Goal: Information Seeking & Learning: Learn about a topic

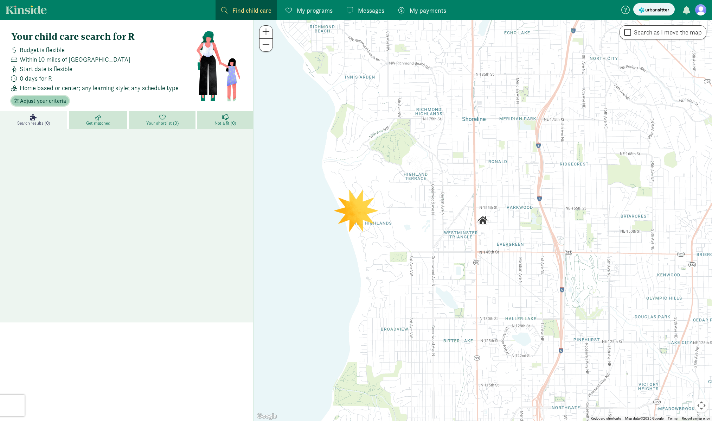
click at [46, 101] on span "Adjust your criteria" at bounding box center [43, 101] width 46 height 8
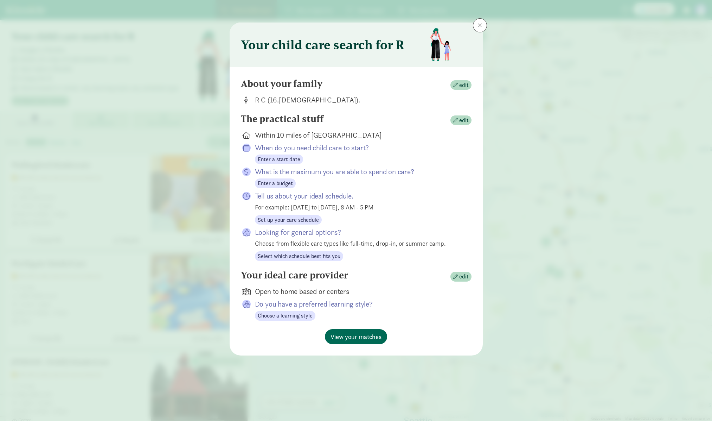
click at [349, 336] on span "View your matches" at bounding box center [356, 336] width 51 height 9
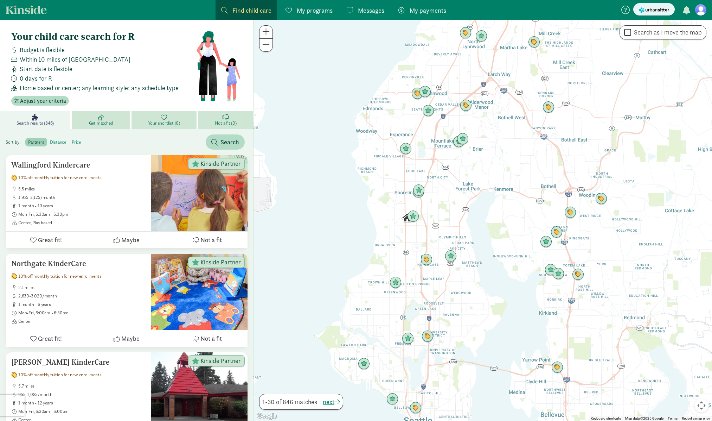
click at [69, 142] on label "distance" at bounding box center [76, 142] width 15 height 8
click at [50, 139] on input "distance" at bounding box center [50, 139] width 0 height 0
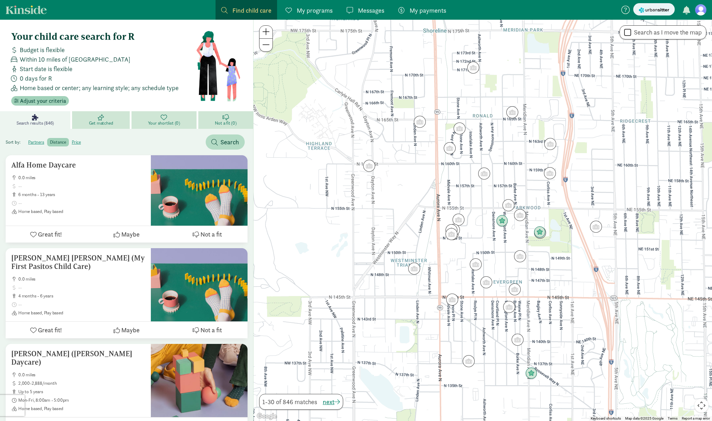
click at [30, 100] on span "Adjust your criteria" at bounding box center [43, 101] width 46 height 8
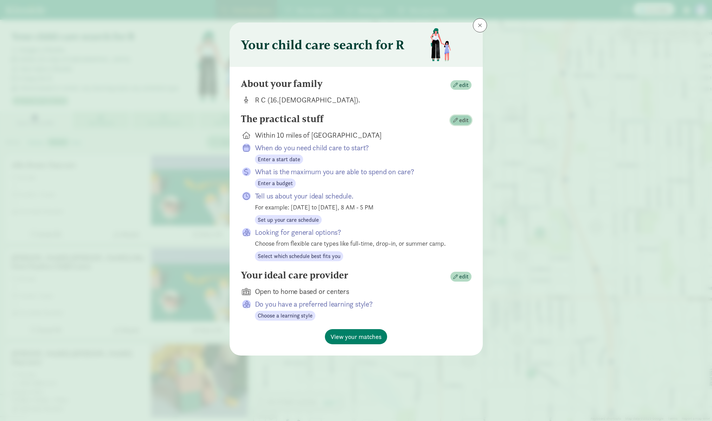
click at [468, 122] on span "edit" at bounding box center [463, 120] width 9 height 8
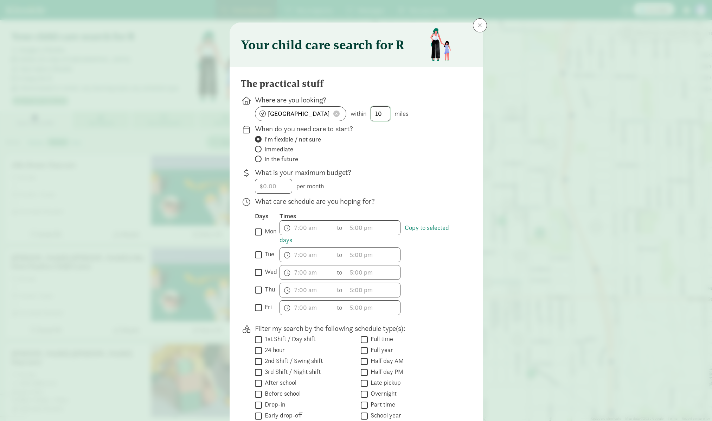
click at [383, 116] on input "10" at bounding box center [380, 114] width 19 height 14
type input "1"
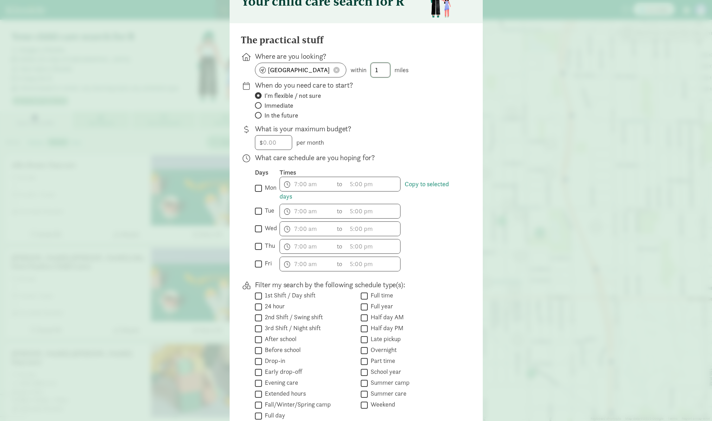
scroll to position [50, 0]
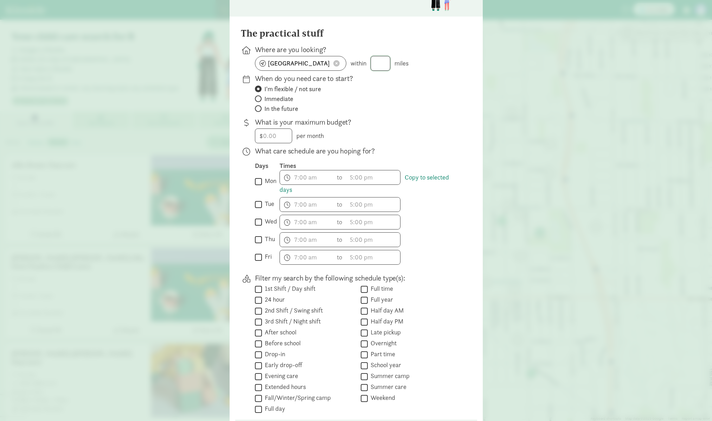
type input "2"
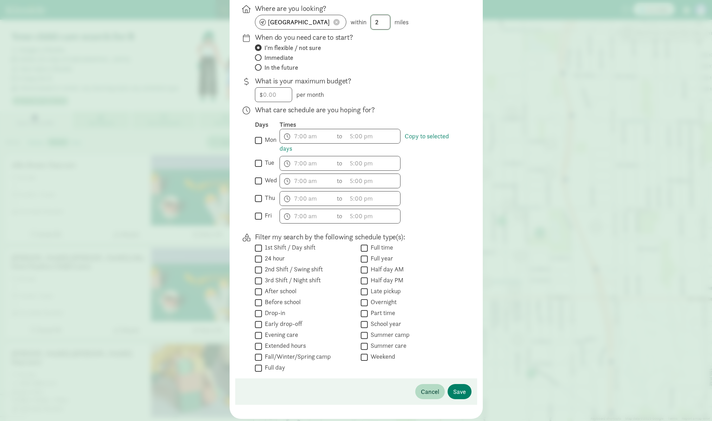
scroll to position [112, 0]
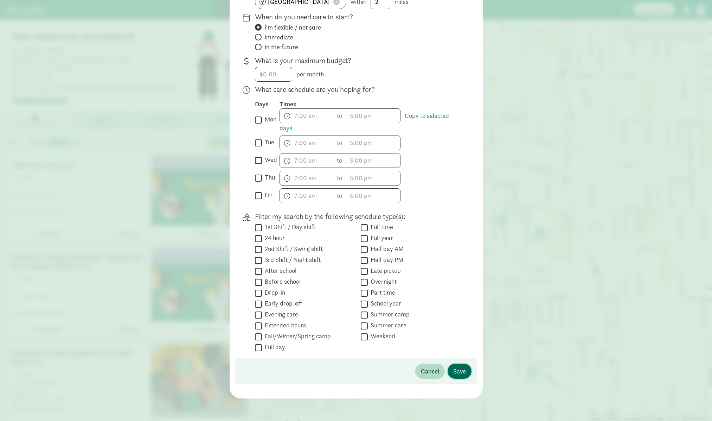
click at [457, 372] on span "Save" at bounding box center [459, 370] width 13 height 9
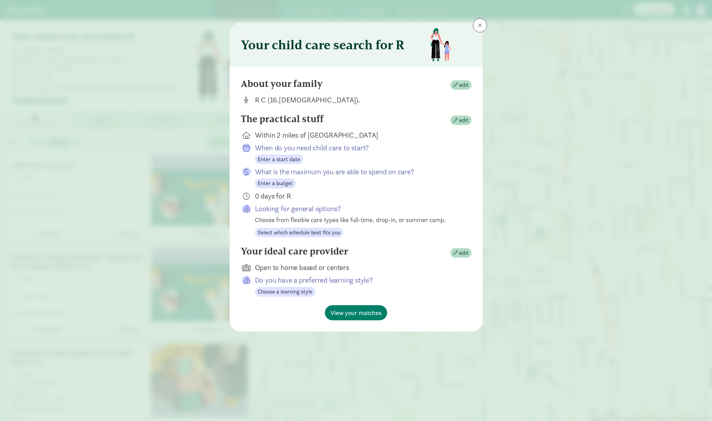
scroll to position [0, 0]
click at [468, 118] on span "edit" at bounding box center [463, 120] width 9 height 8
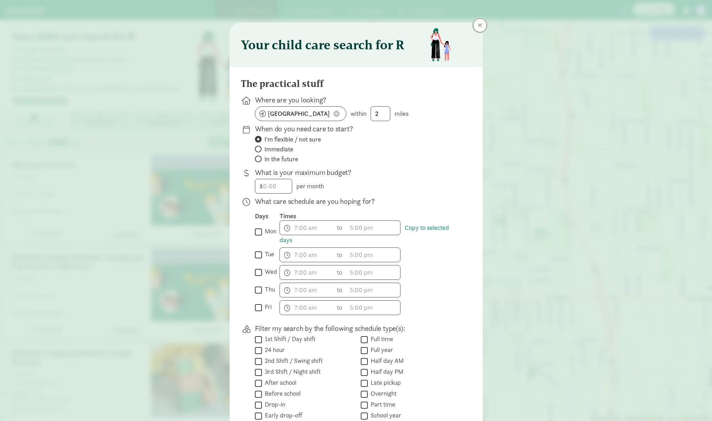
click at [481, 22] on button at bounding box center [480, 25] width 14 height 14
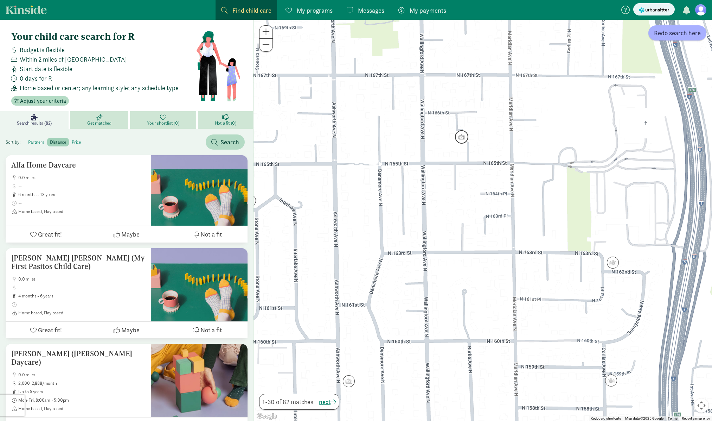
click at [460, 136] on img "Click to see details" at bounding box center [461, 136] width 13 height 13
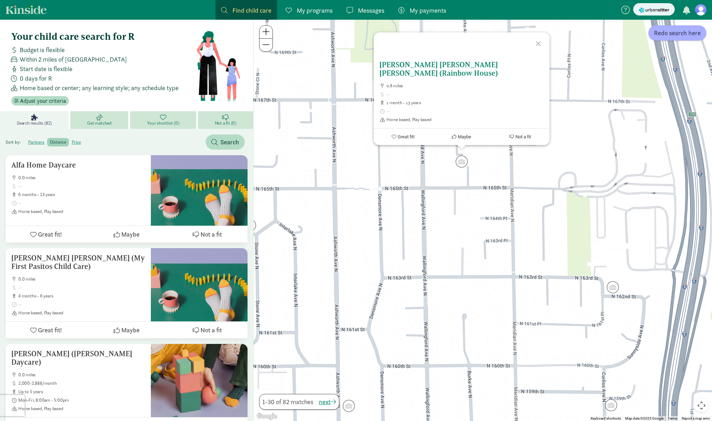
click at [492, 71] on h5 "[PERSON_NAME] [PERSON_NAME] [PERSON_NAME] (Rainbow House)" at bounding box center [461, 68] width 165 height 17
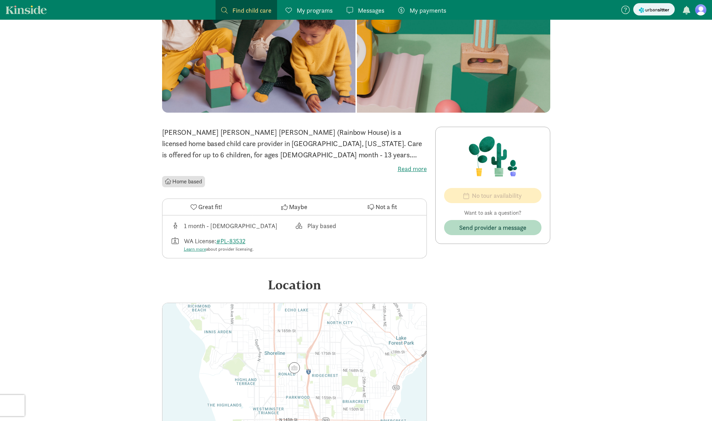
scroll to position [69, 0]
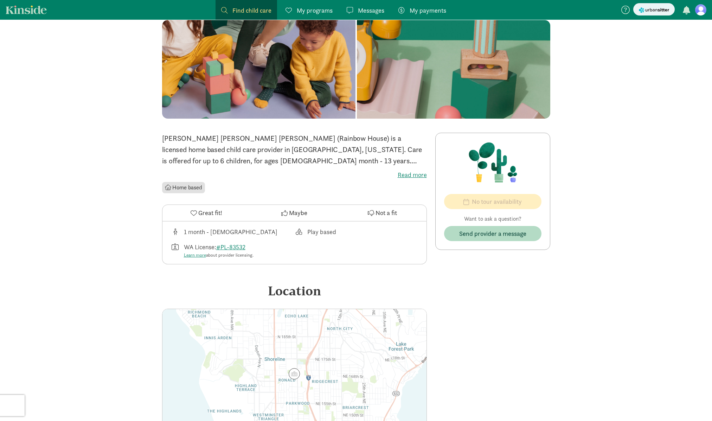
click at [459, 345] on div "No tour availability Want to ask a question? Send provider a message No opening…" at bounding box center [492, 306] width 115 height 346
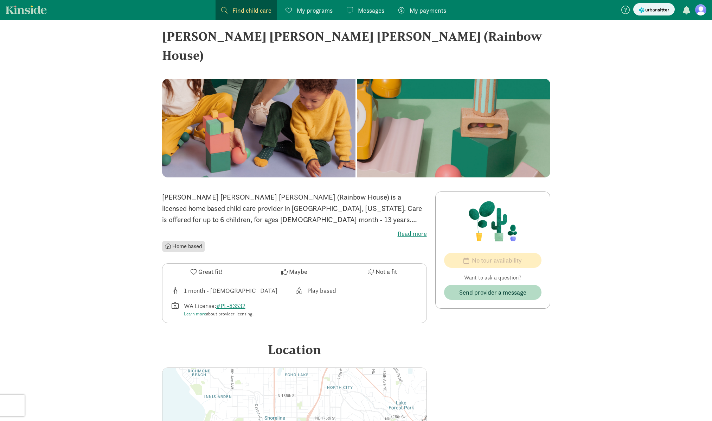
scroll to position [6, 0]
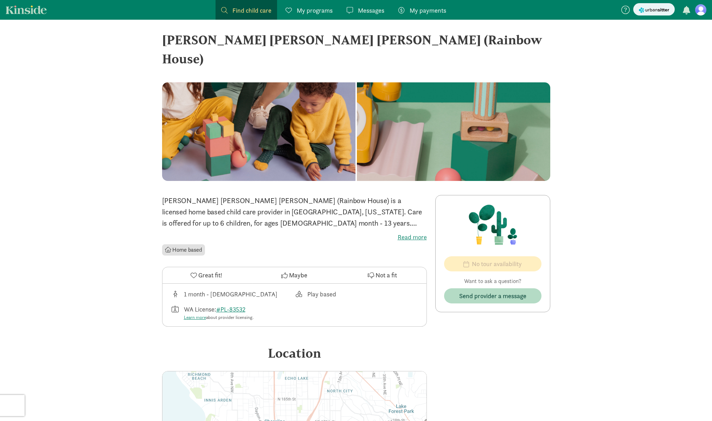
click at [422, 233] on label "Read more" at bounding box center [294, 237] width 265 height 8
click at [0, 0] on input "Read more" at bounding box center [0, 0] width 0 height 0
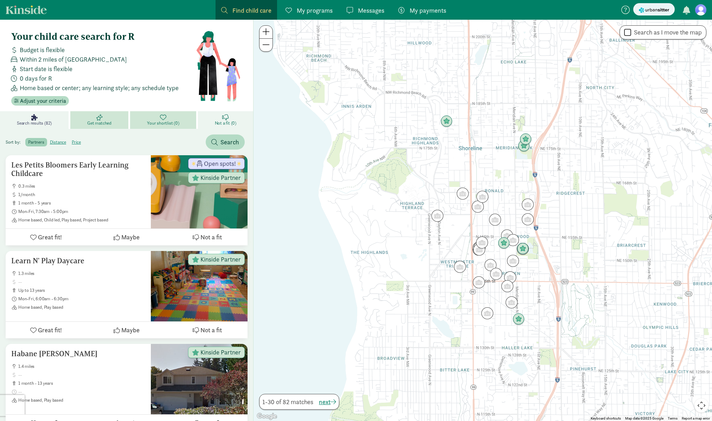
click at [227, 129] on link "Not a fit (0)" at bounding box center [225, 120] width 55 height 18
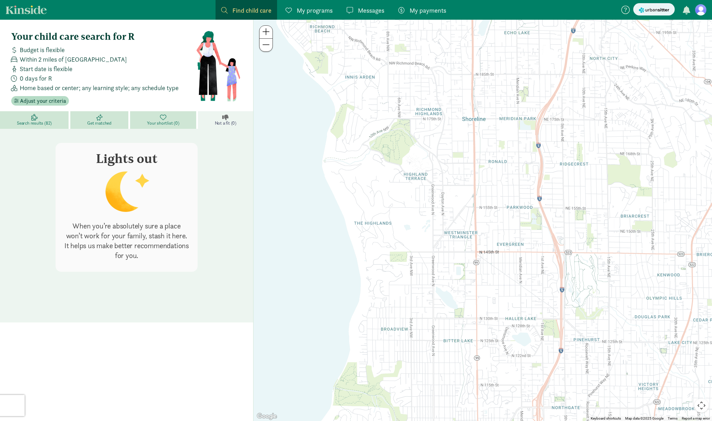
click at [351, 211] on div at bounding box center [483, 220] width 458 height 401
click at [34, 117] on icon at bounding box center [34, 117] width 6 height 6
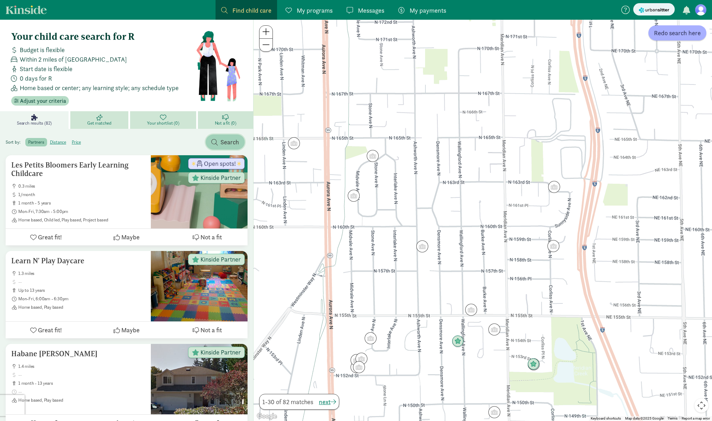
click at [222, 146] on span "Search" at bounding box center [229, 141] width 19 height 9
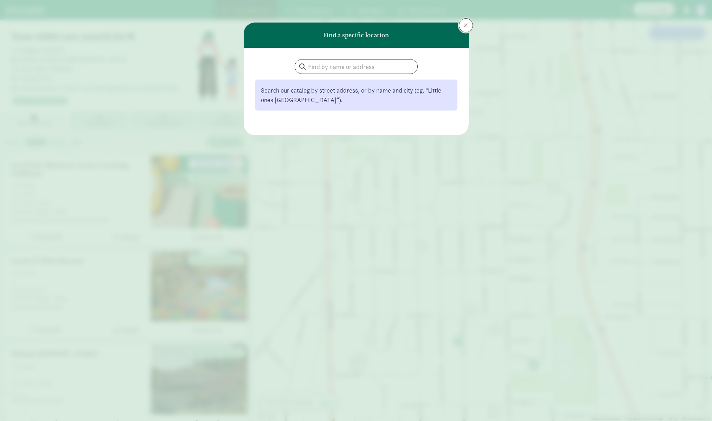
click at [467, 25] on span at bounding box center [466, 26] width 4 height 6
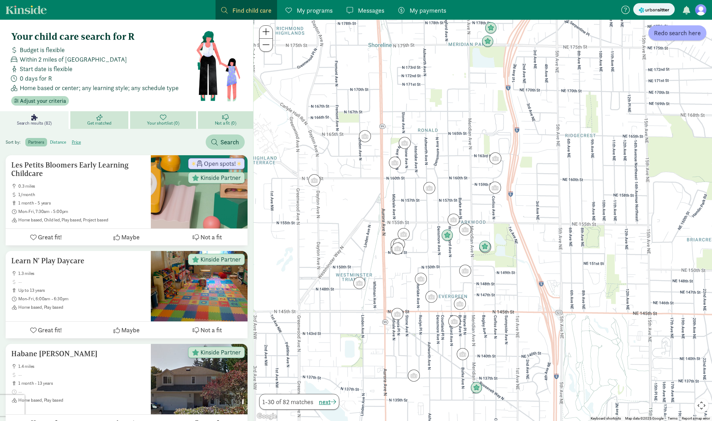
click at [69, 142] on label "distance" at bounding box center [76, 142] width 15 height 8
click at [50, 139] on input "distance" at bounding box center [50, 139] width 0 height 0
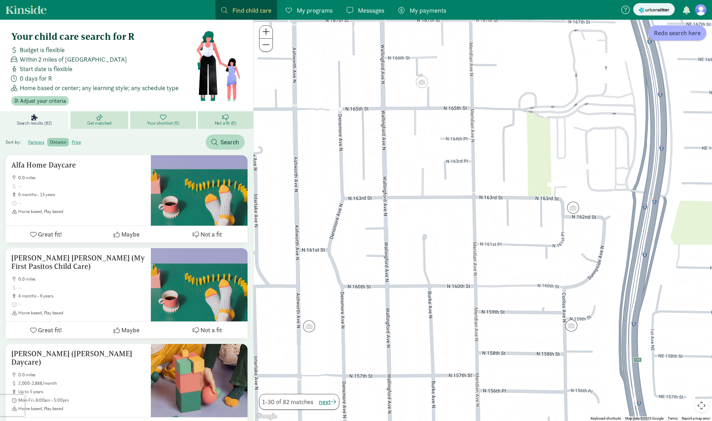
drag, startPoint x: 325, startPoint y: 117, endPoint x: 355, endPoint y: 129, distance: 32.8
click at [337, 122] on div at bounding box center [483, 220] width 458 height 401
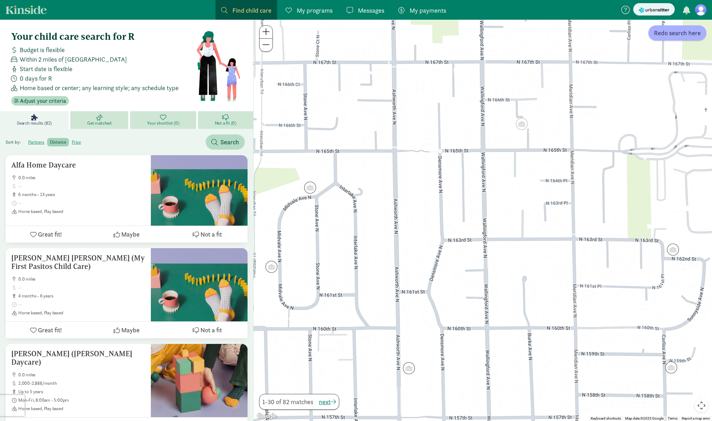
drag, startPoint x: 404, startPoint y: 146, endPoint x: 480, endPoint y: 183, distance: 84.4
click at [480, 183] on div at bounding box center [483, 220] width 458 height 401
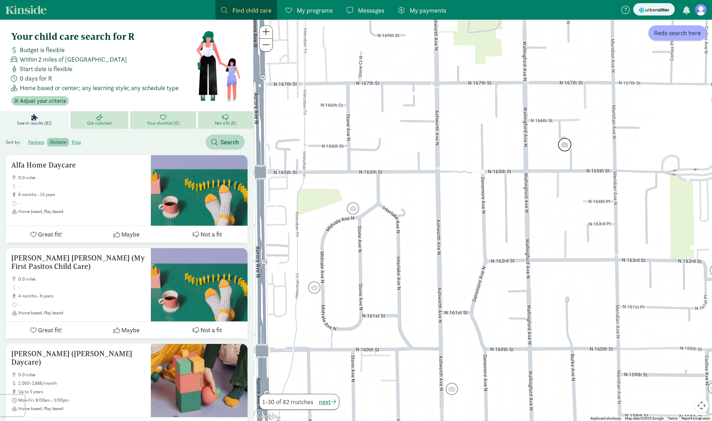
click at [565, 145] on img "Click to see details" at bounding box center [564, 144] width 13 height 13
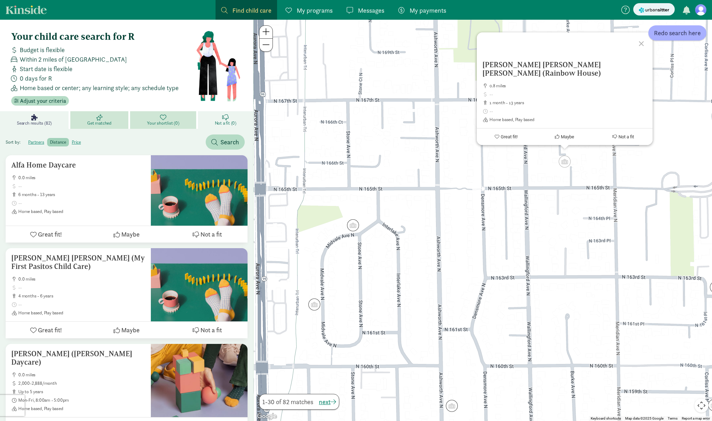
click at [231, 117] on link "Not a fit (0)" at bounding box center [225, 120] width 55 height 18
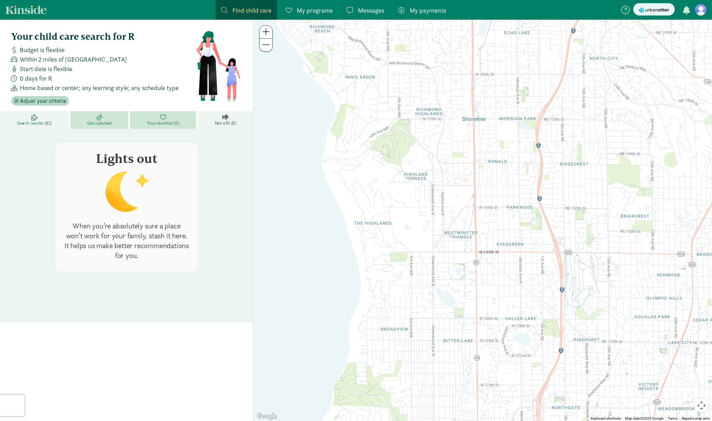
click at [46, 117] on link "Search results (82)" at bounding box center [35, 120] width 70 height 18
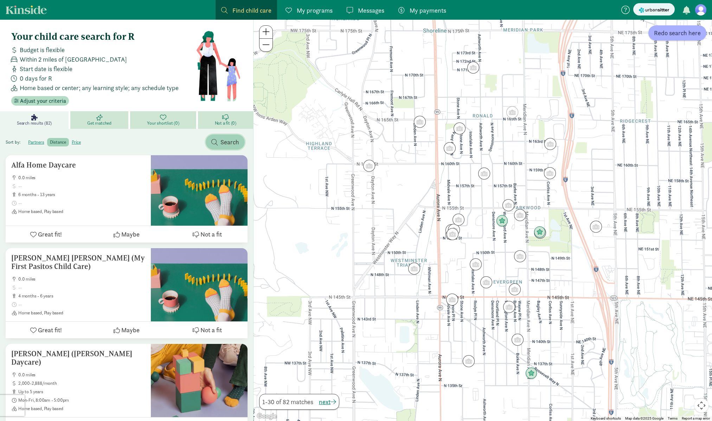
click at [233, 139] on span "Search" at bounding box center [229, 141] width 19 height 9
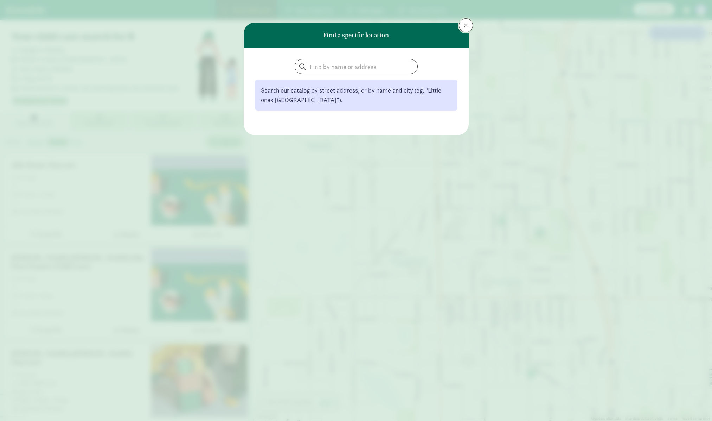
click at [465, 19] on button at bounding box center [466, 25] width 14 height 14
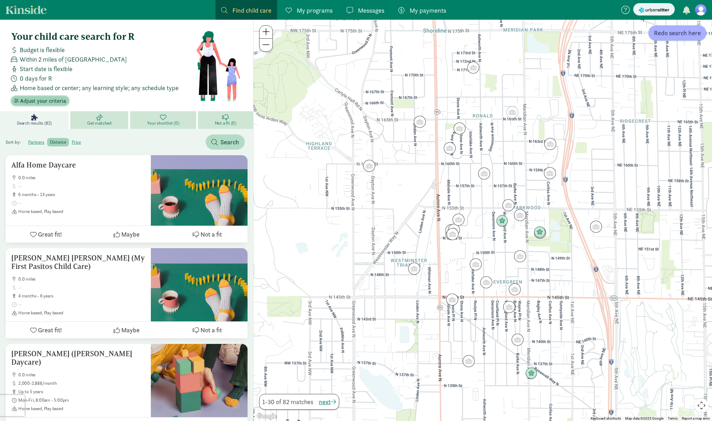
click at [54, 100] on span "Adjust your criteria" at bounding box center [43, 101] width 46 height 8
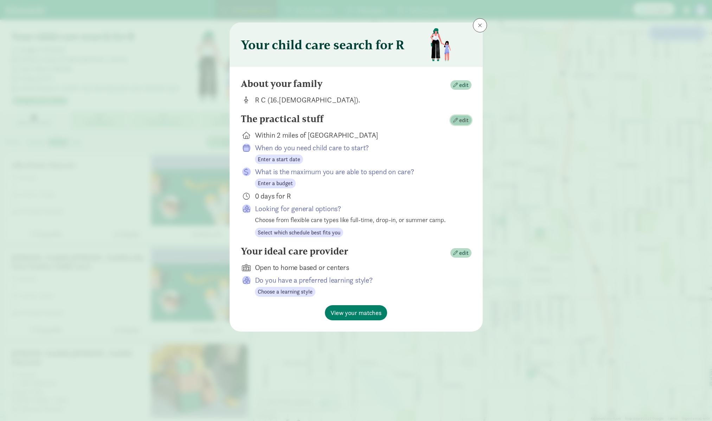
click at [462, 121] on span "edit" at bounding box center [463, 120] width 9 height 8
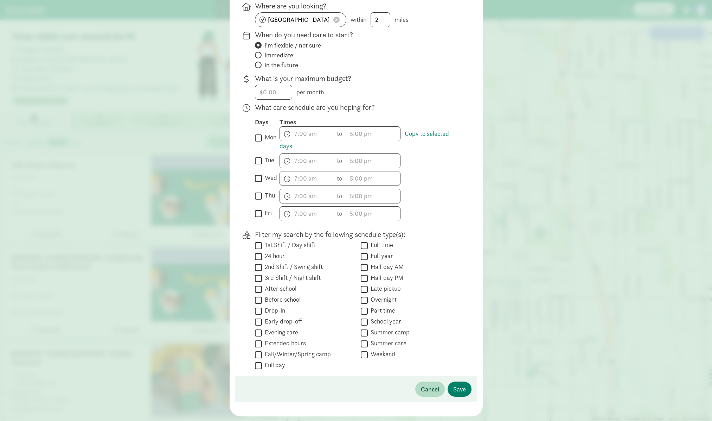
scroll to position [94, 0]
click at [367, 312] on input "Part time" at bounding box center [364, 310] width 7 height 9
checkbox input "true"
click at [365, 277] on input "Half day PM" at bounding box center [364, 277] width 7 height 9
checkbox input "true"
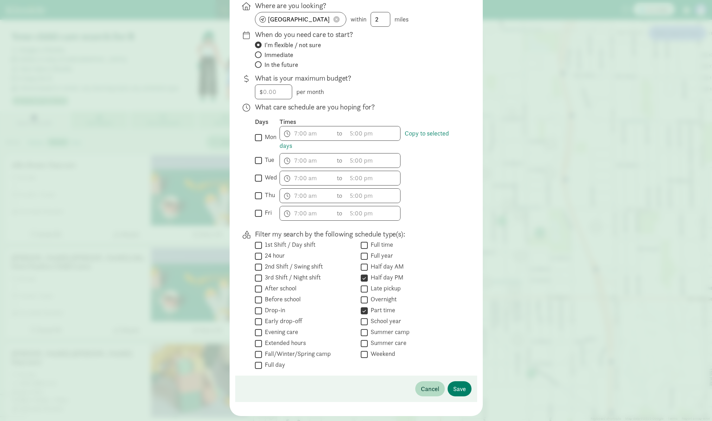
click at [366, 266] on input "Half day AM" at bounding box center [364, 266] width 7 height 9
checkbox input "true"
click at [259, 311] on input "Drop-in" at bounding box center [258, 310] width 7 height 9
checkbox input "true"
click at [457, 387] on span "Save" at bounding box center [459, 388] width 13 height 9
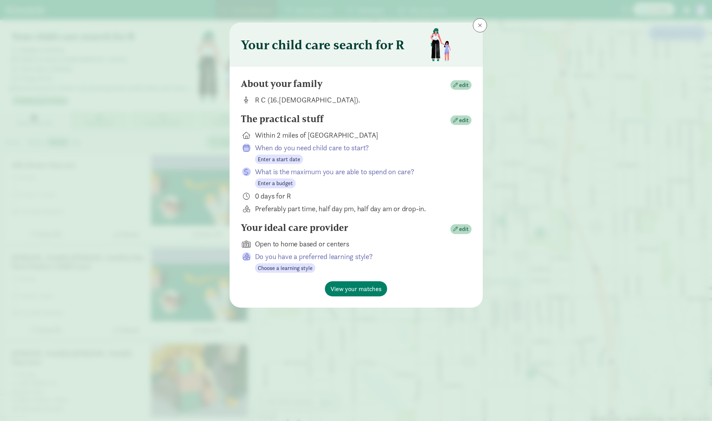
scroll to position [0, 0]
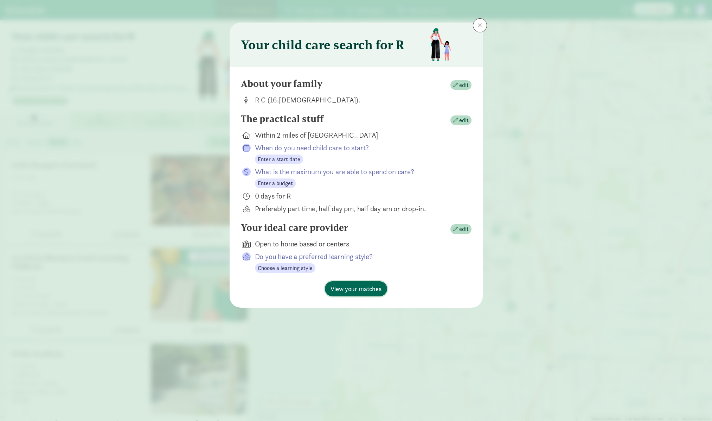
click at [357, 288] on span "View your matches" at bounding box center [356, 288] width 51 height 9
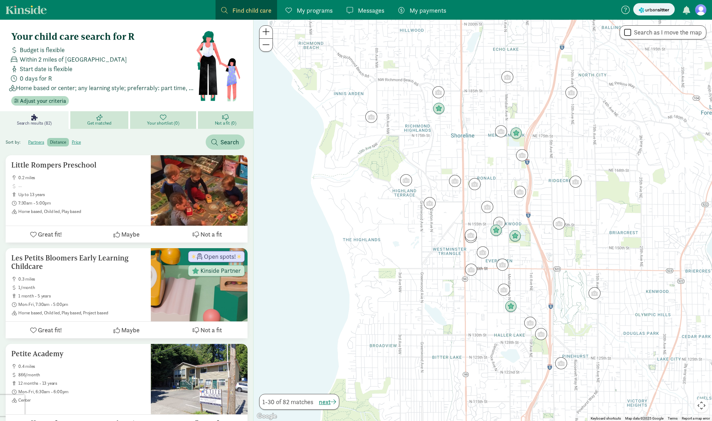
click at [627, 31] on input "Search as I move the map" at bounding box center [627, 32] width 7 height 9
checkbox input "true"
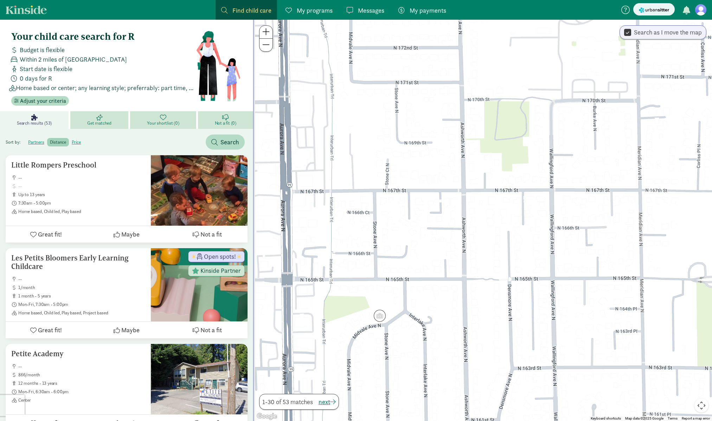
drag, startPoint x: 330, startPoint y: 284, endPoint x: 378, endPoint y: 270, distance: 49.8
click at [378, 270] on div at bounding box center [483, 220] width 458 height 401
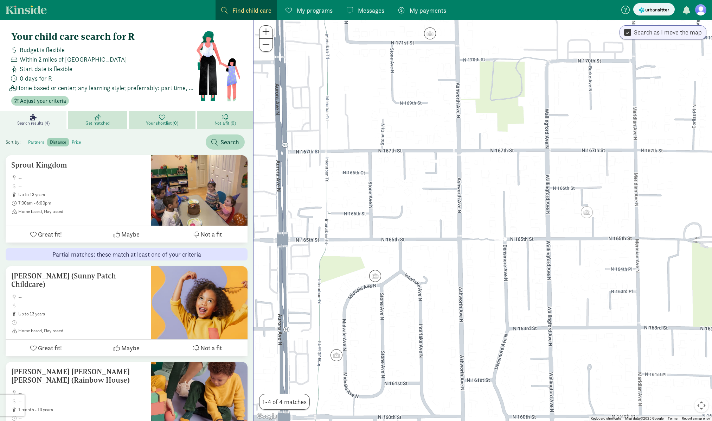
drag, startPoint x: 492, startPoint y: 286, endPoint x: 486, endPoint y: 252, distance: 33.6
click at [486, 252] on div at bounding box center [483, 220] width 458 height 401
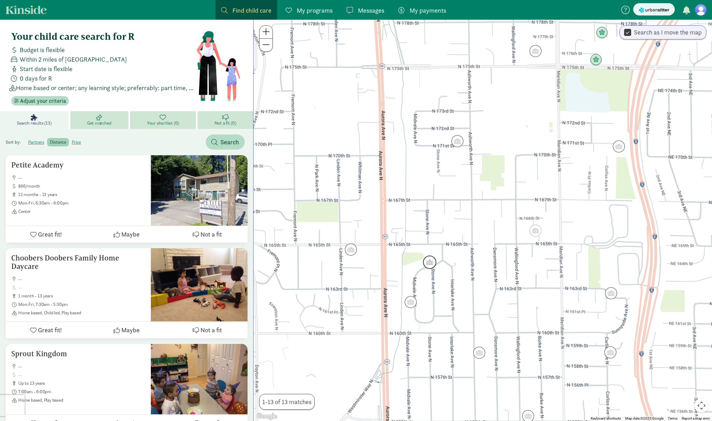
click at [432, 264] on img "Click to see details" at bounding box center [429, 261] width 13 height 13
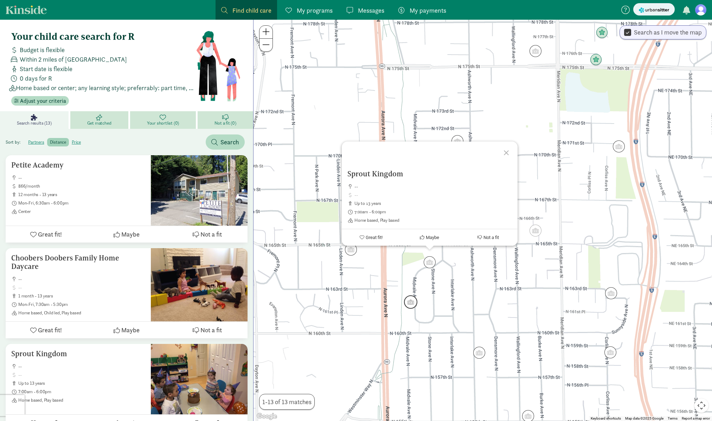
click at [412, 305] on img "Click to see details" at bounding box center [410, 301] width 13 height 13
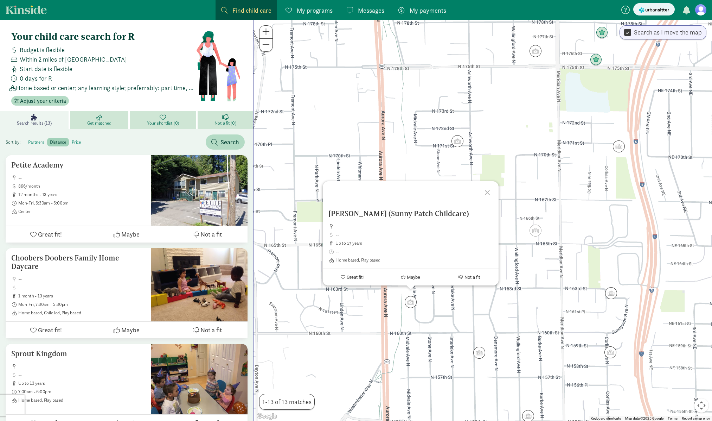
click at [488, 193] on div at bounding box center [488, 191] width 20 height 20
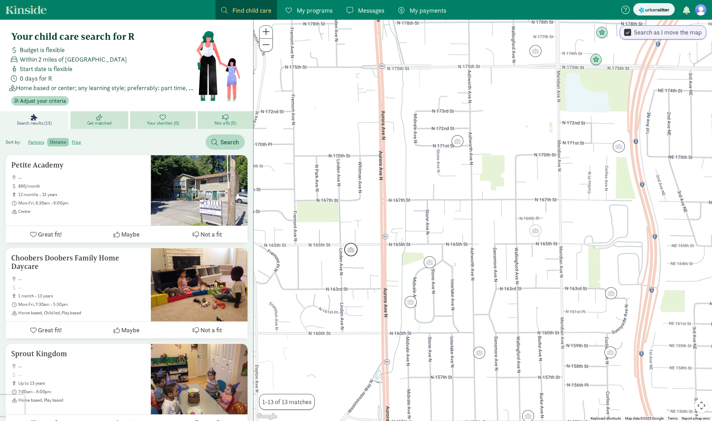
click at [352, 251] on img "Click to see details" at bounding box center [350, 249] width 13 height 13
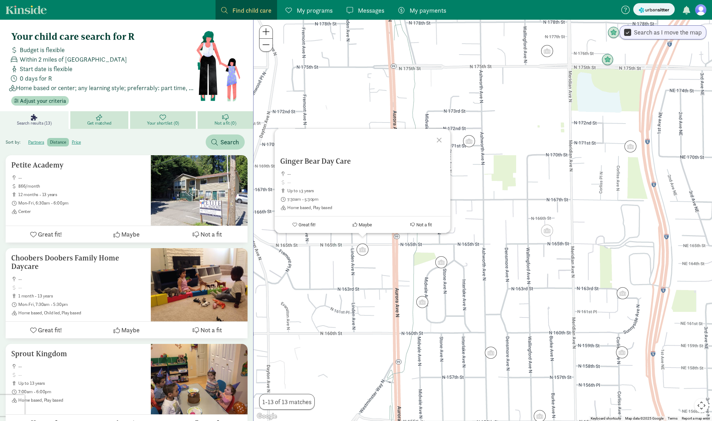
click at [440, 139] on div at bounding box center [440, 139] width 20 height 20
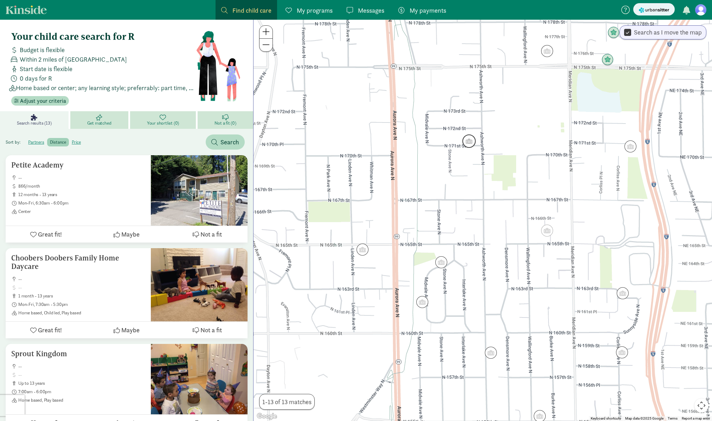
click at [468, 142] on img "Click to see details" at bounding box center [468, 140] width 13 height 13
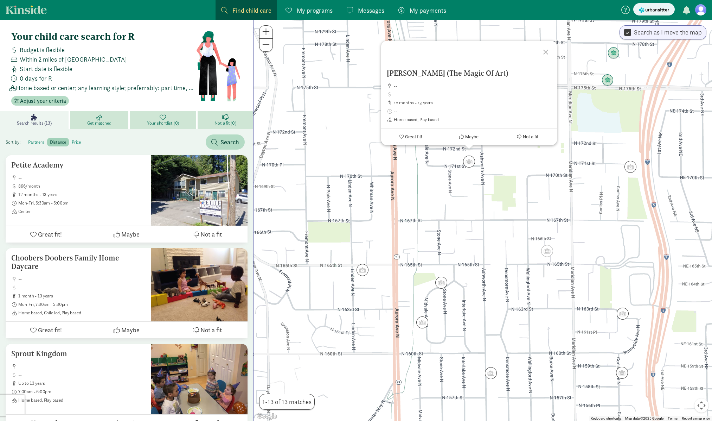
click at [546, 52] on div at bounding box center [547, 51] width 20 height 20
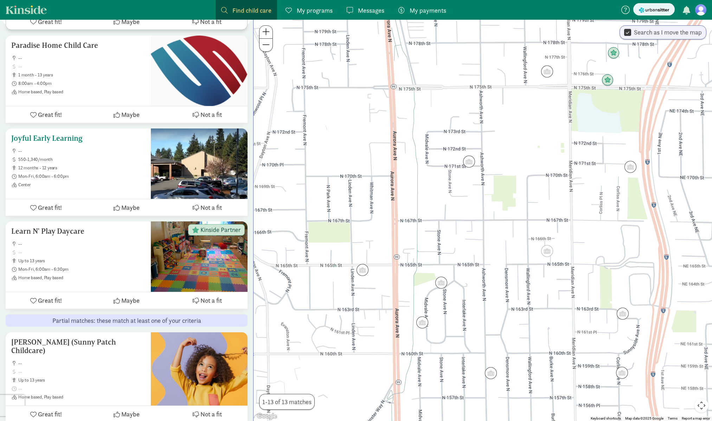
scroll to position [586, 0]
click at [224, 231] on span "Kinside Partner" at bounding box center [220, 230] width 40 height 6
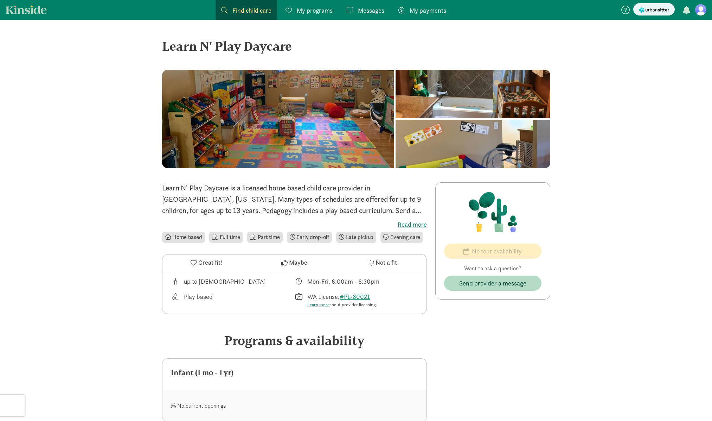
click at [404, 224] on label "Read more" at bounding box center [294, 224] width 265 height 8
click at [0, 0] on input "Read more" at bounding box center [0, 0] width 0 height 0
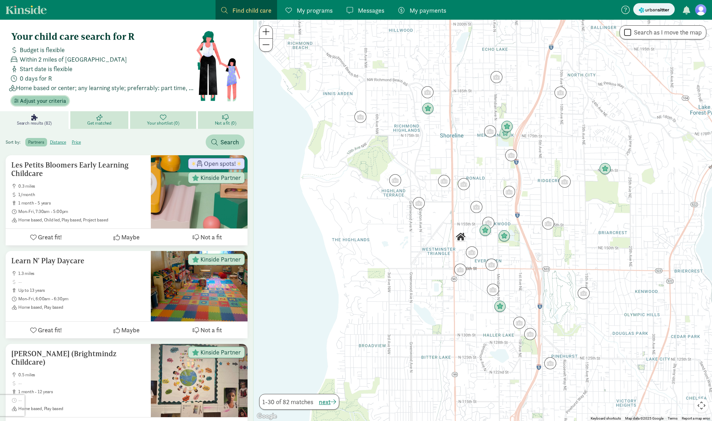
click at [45, 99] on span "Adjust your criteria" at bounding box center [43, 101] width 46 height 8
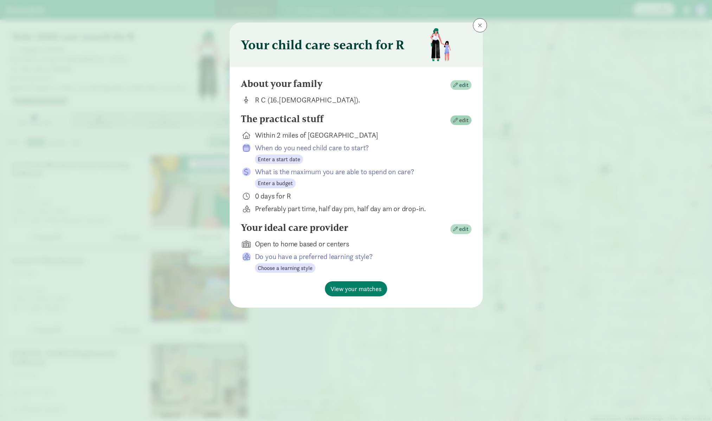
click at [466, 121] on span "edit" at bounding box center [463, 120] width 9 height 8
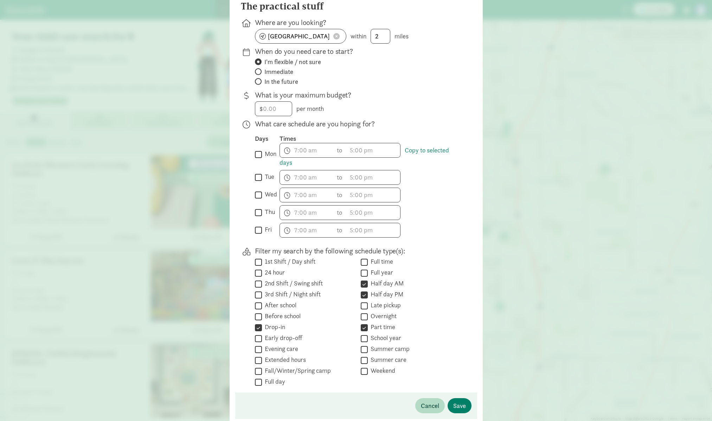
scroll to position [112, 0]
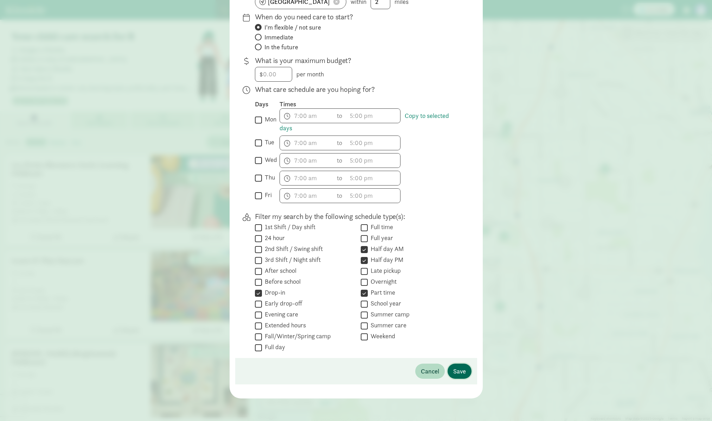
click at [463, 369] on span "Save" at bounding box center [459, 370] width 13 height 9
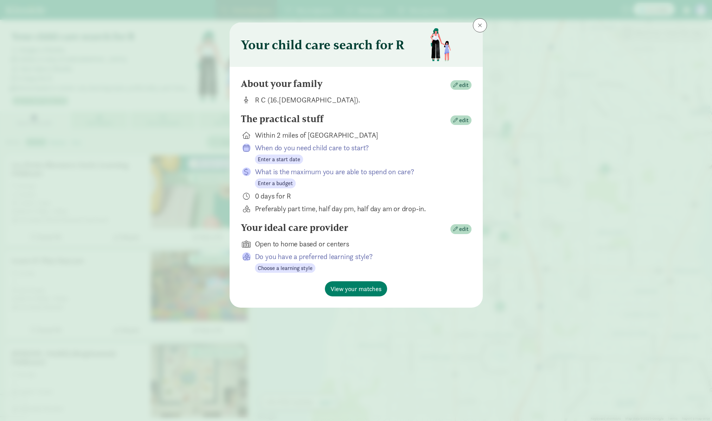
scroll to position [0, 0]
click at [460, 86] on span "edit" at bounding box center [463, 85] width 9 height 8
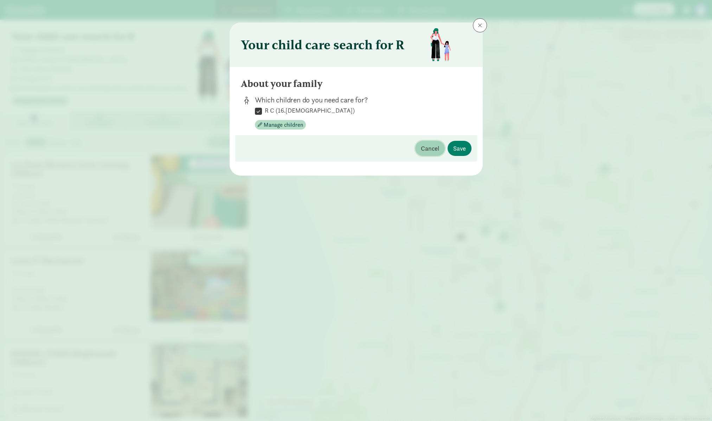
click at [423, 150] on span "Cancel" at bounding box center [430, 147] width 18 height 9
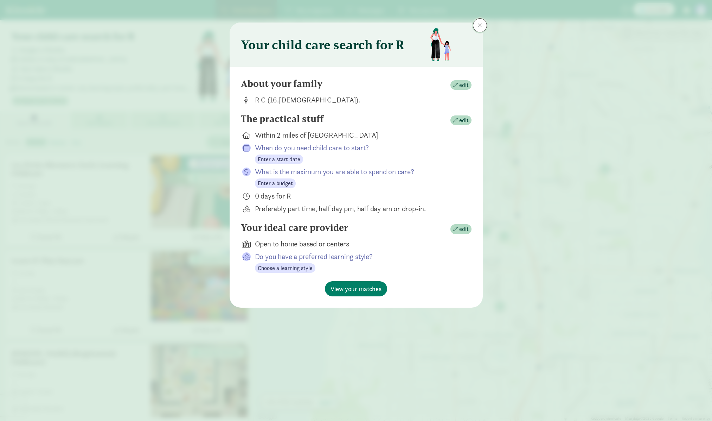
click at [480, 20] on button at bounding box center [480, 25] width 14 height 14
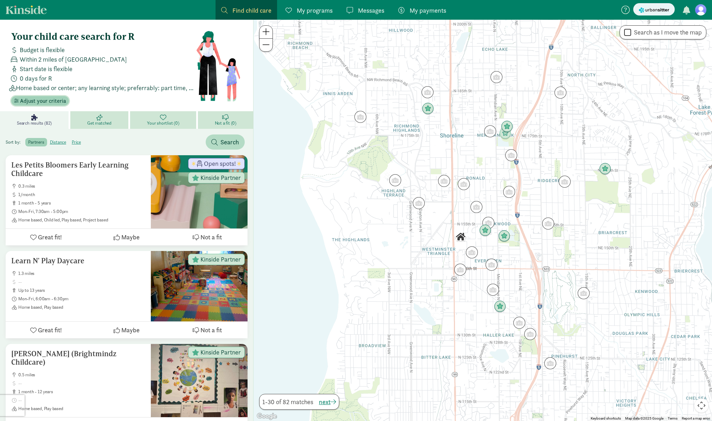
click at [32, 100] on span "Adjust your criteria" at bounding box center [43, 101] width 46 height 8
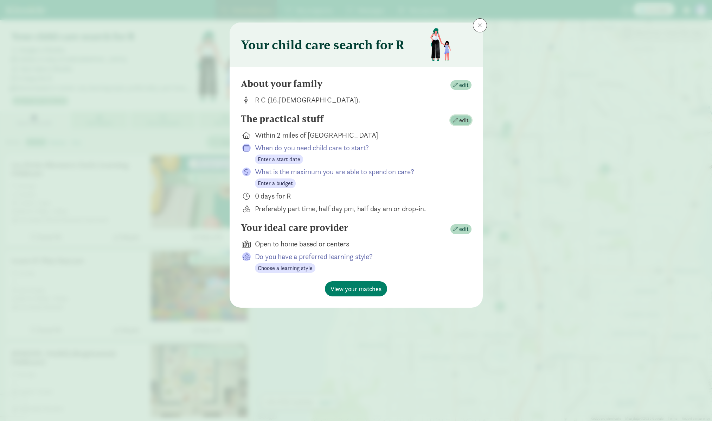
click at [461, 123] on span "edit" at bounding box center [463, 120] width 9 height 8
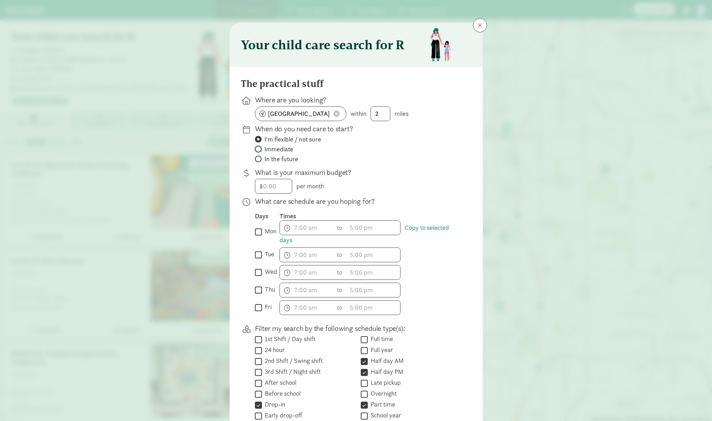
click at [257, 149] on input "Immediate" at bounding box center [257, 149] width 5 height 5
radio input "true"
radio input "false"
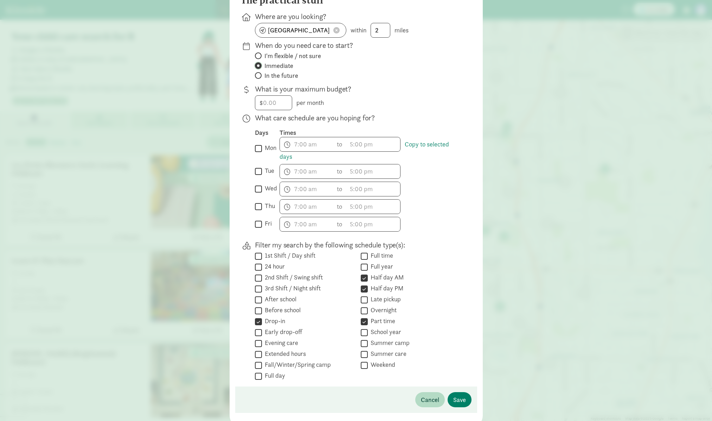
scroll to position [112, 0]
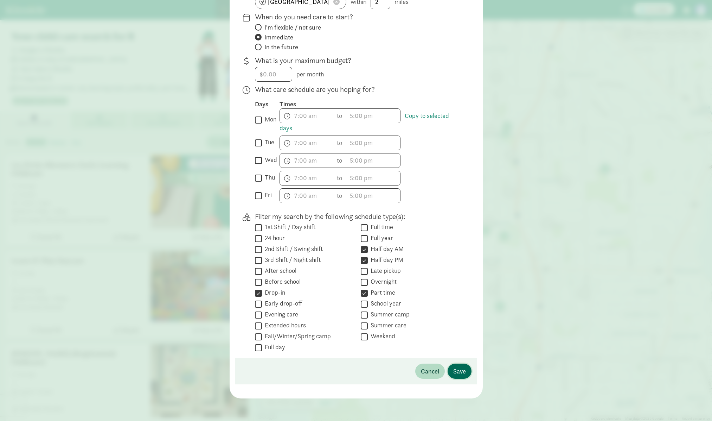
click at [455, 372] on span "Save" at bounding box center [459, 370] width 13 height 9
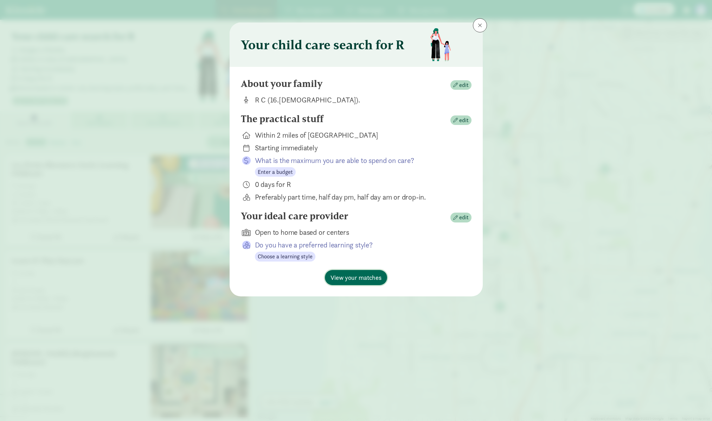
click at [361, 276] on span "View your matches" at bounding box center [356, 276] width 51 height 9
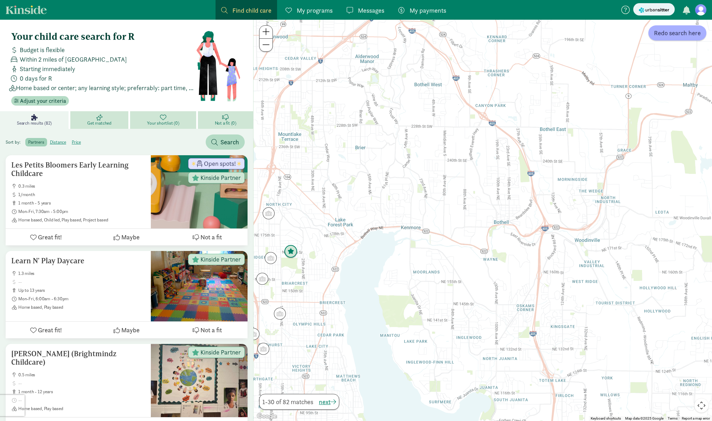
click at [287, 251] on img "Click to see details" at bounding box center [290, 251] width 13 height 13
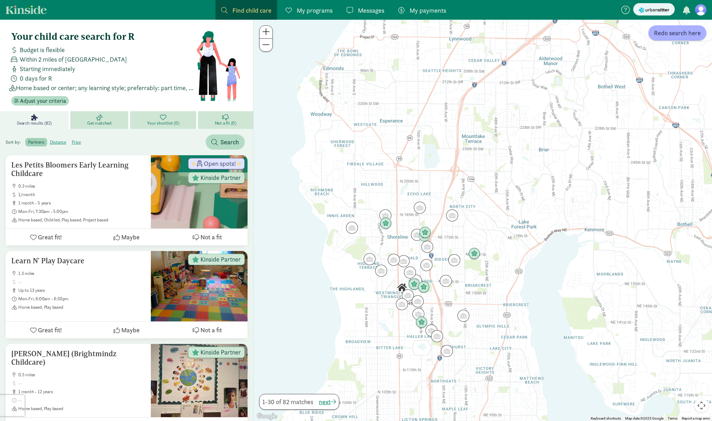
drag, startPoint x: 360, startPoint y: 287, endPoint x: 514, endPoint y: 290, distance: 154.7
click at [514, 290] on div "To navigate, press the arrow keys." at bounding box center [483, 220] width 458 height 401
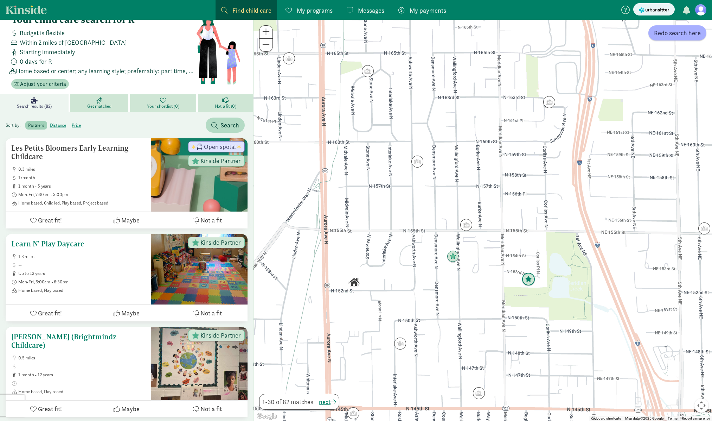
scroll to position [16, 0]
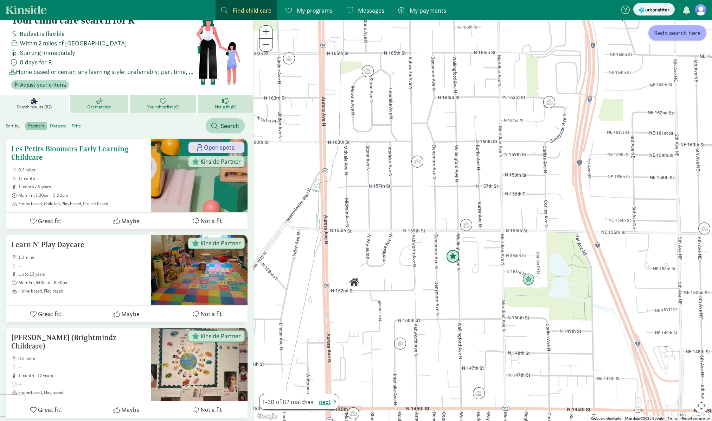
click at [87, 147] on h5 "Les Petits Bloomers Early Learning Childcare" at bounding box center [78, 153] width 134 height 17
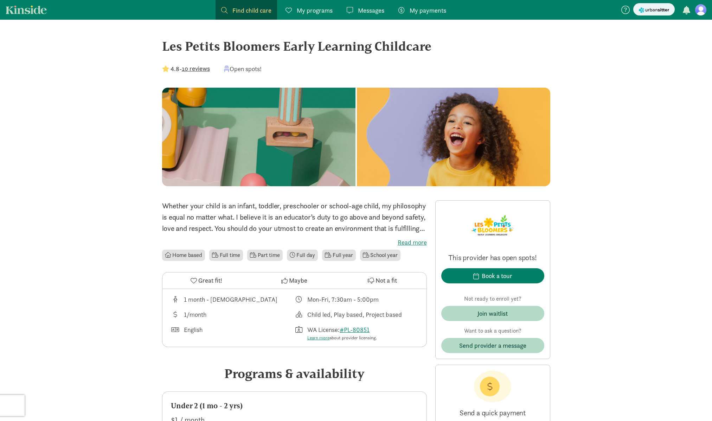
click at [413, 243] on label "Read more" at bounding box center [294, 242] width 265 height 8
click at [0, 0] on input "Read more" at bounding box center [0, 0] width 0 height 0
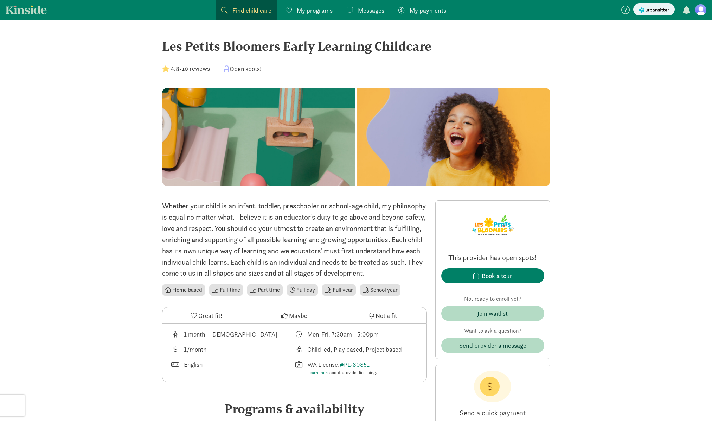
scroll to position [2, 0]
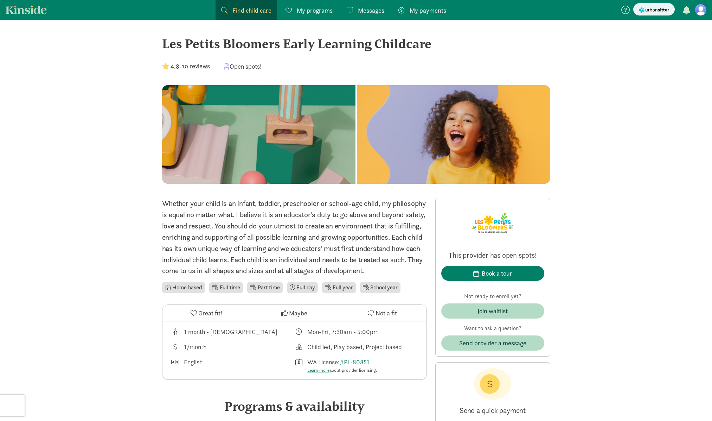
click at [190, 65] on button "10 reviews" at bounding box center [196, 65] width 28 height 9
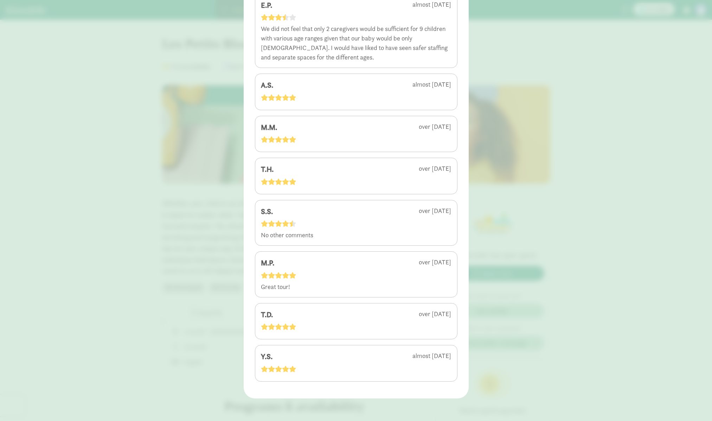
scroll to position [0, 0]
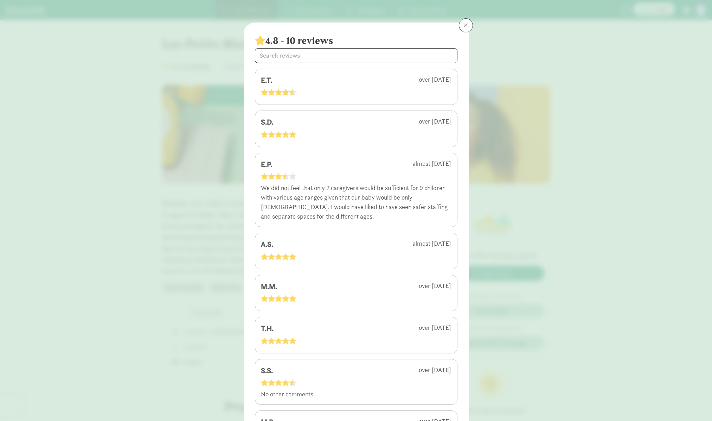
click at [469, 24] on button at bounding box center [466, 25] width 14 height 14
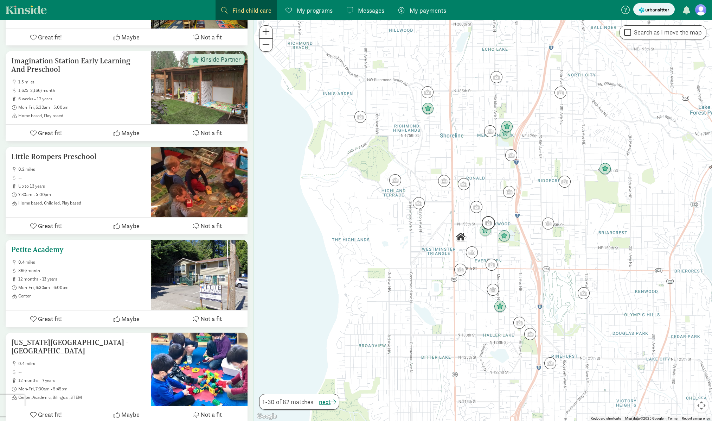
scroll to position [481, 0]
click at [56, 248] on h5 "Petite Academy" at bounding box center [78, 249] width 134 height 8
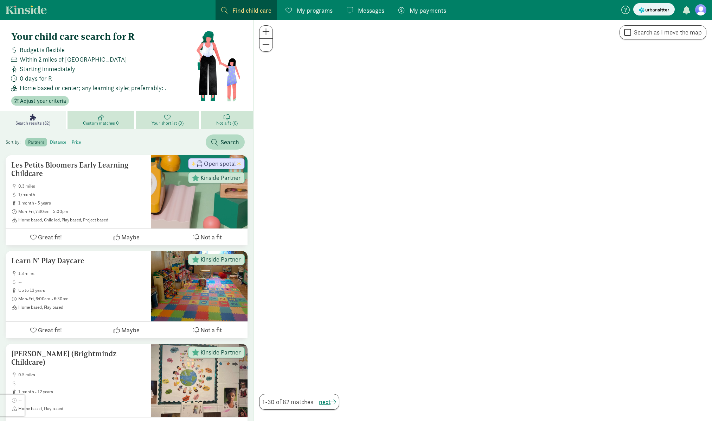
scroll to position [481, 0]
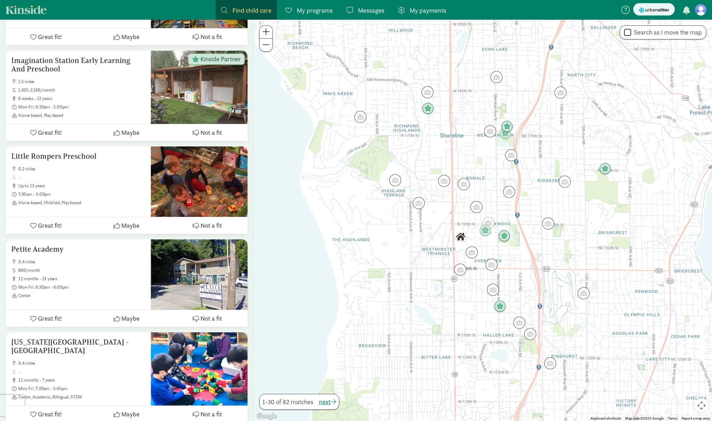
click at [627, 31] on input "Search as I move the map" at bounding box center [627, 32] width 7 height 9
checkbox input "true"
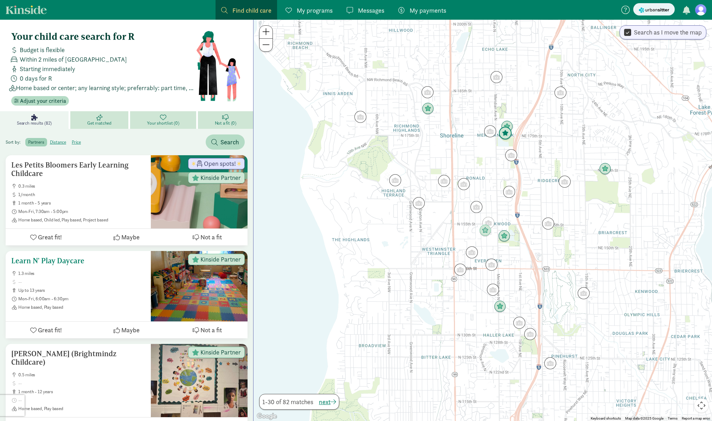
click at [108, 286] on ul "1.3 miles up to 13 years Mon-Fri, 6:00am - 6:30pm Home based, Play based" at bounding box center [78, 289] width 134 height 39
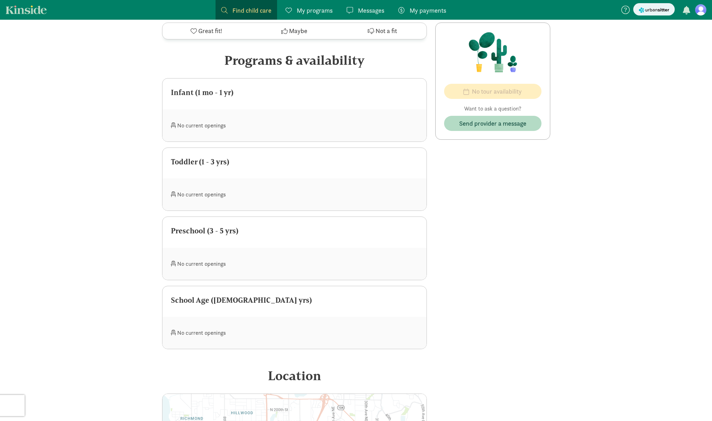
scroll to position [280, 0]
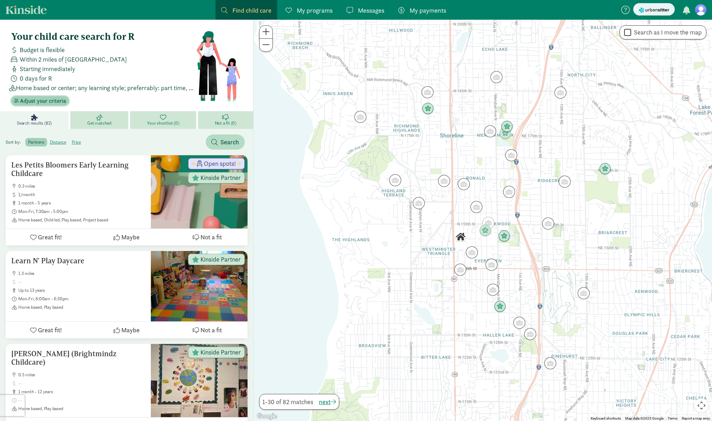
click at [47, 102] on span "Adjust your criteria" at bounding box center [43, 101] width 46 height 8
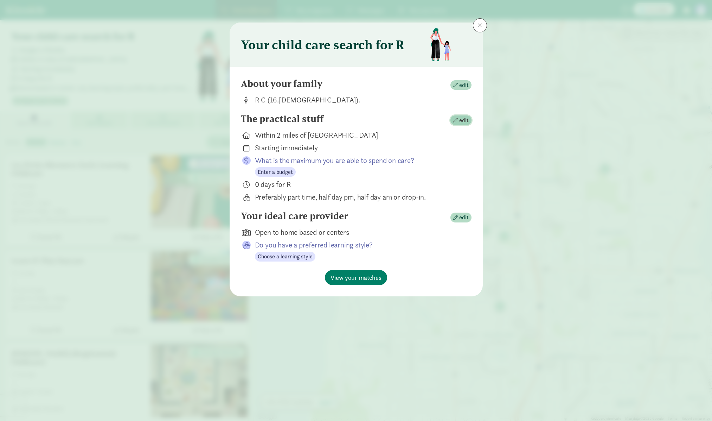
click at [459, 121] on span "edit" at bounding box center [463, 120] width 9 height 8
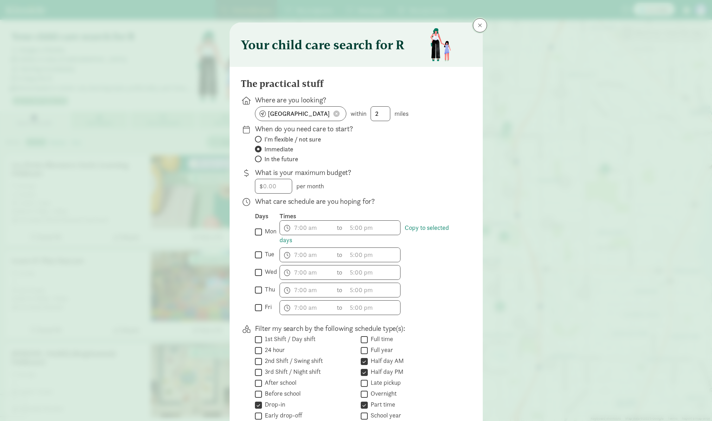
click at [482, 24] on button at bounding box center [480, 25] width 14 height 14
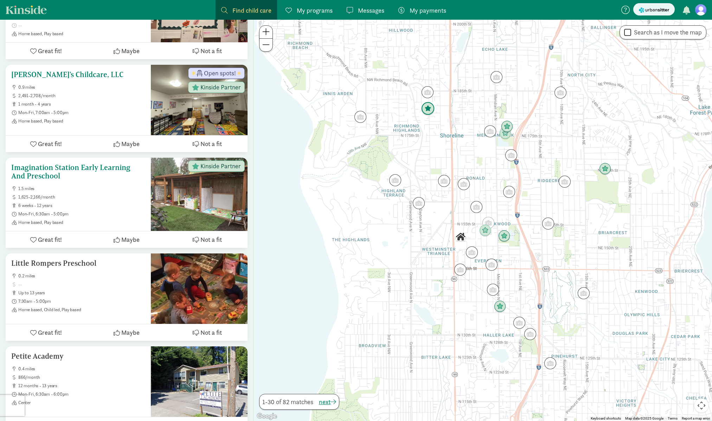
scroll to position [372, 0]
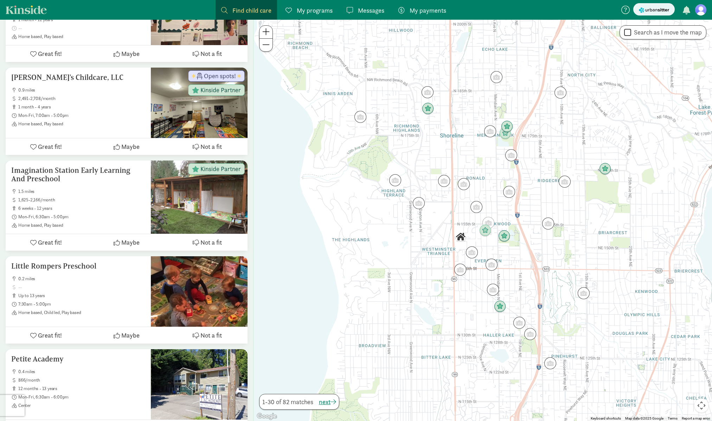
click at [520, 232] on div at bounding box center [483, 220] width 458 height 401
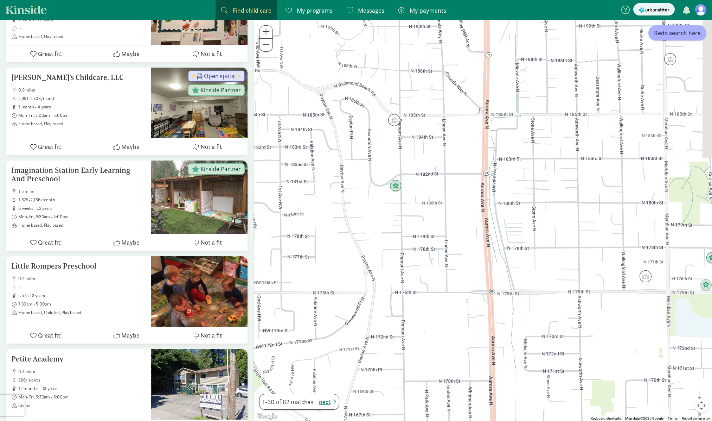
drag, startPoint x: 567, startPoint y: 238, endPoint x: 473, endPoint y: 219, distance: 96.1
click at [473, 219] on div at bounding box center [483, 220] width 458 height 401
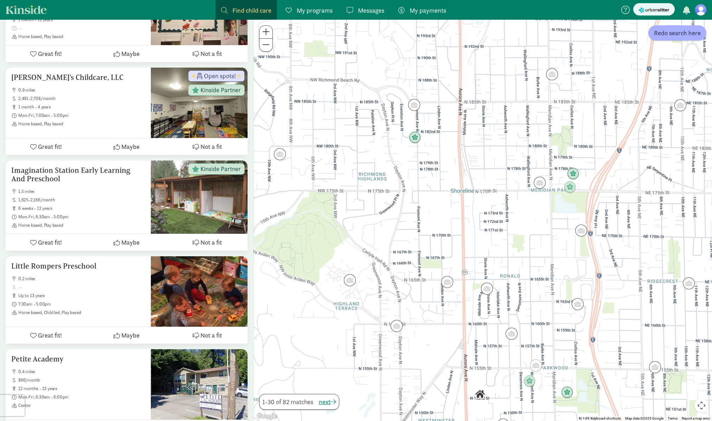
drag, startPoint x: 484, startPoint y: 219, endPoint x: 488, endPoint y: 155, distance: 64.4
click at [488, 155] on div at bounding box center [483, 220] width 458 height 401
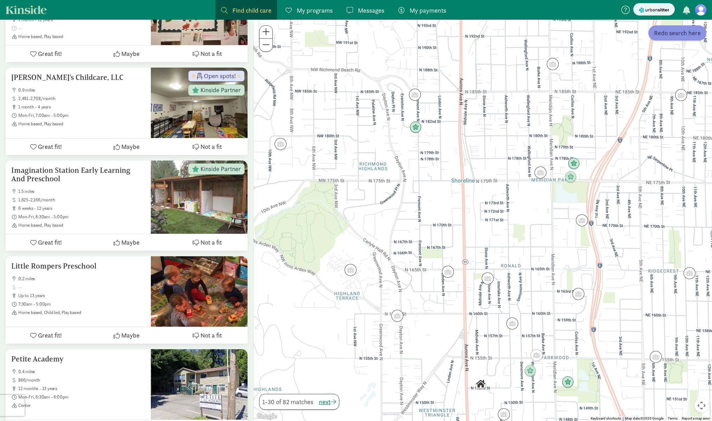
click at [685, 35] on span "Redo search here" at bounding box center [677, 32] width 47 height 9
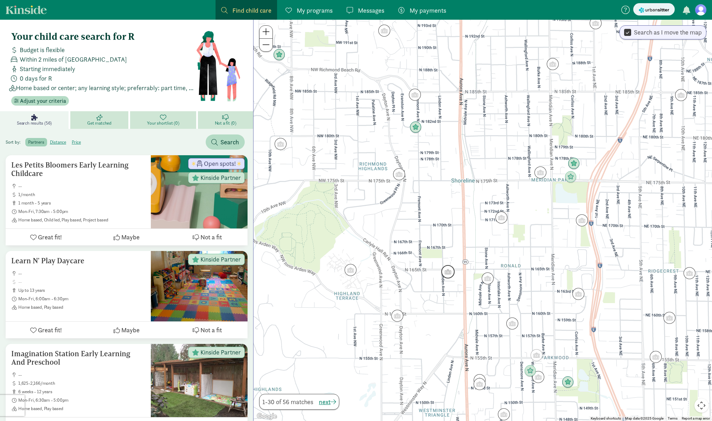
click at [450, 274] on img "Click to see details" at bounding box center [447, 271] width 13 height 13
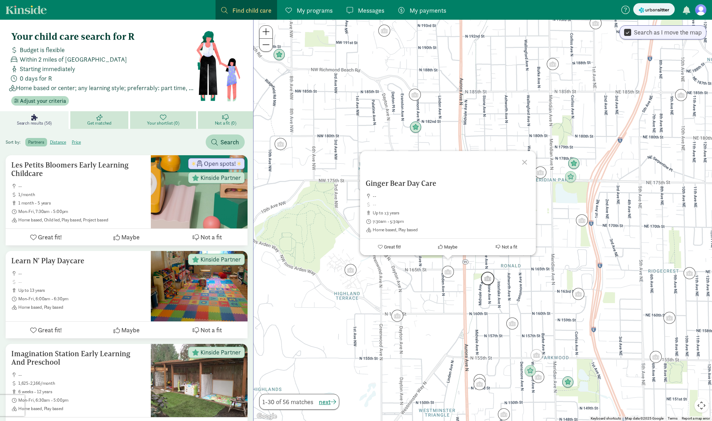
click at [487, 279] on img "Click to see details" at bounding box center [487, 277] width 13 height 13
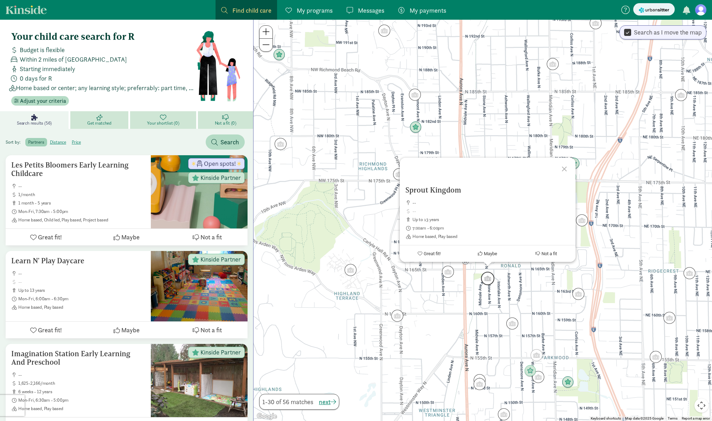
click at [486, 277] on img "Click to see details" at bounding box center [487, 277] width 13 height 13
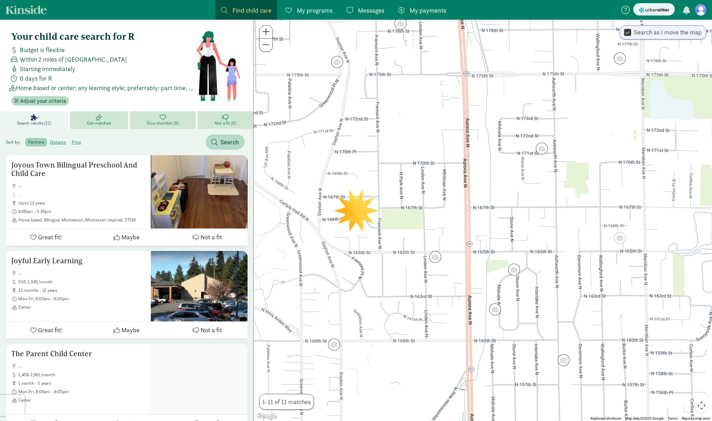
drag, startPoint x: 509, startPoint y: 232, endPoint x: 460, endPoint y: 228, distance: 49.7
click at [460, 228] on div at bounding box center [483, 220] width 458 height 401
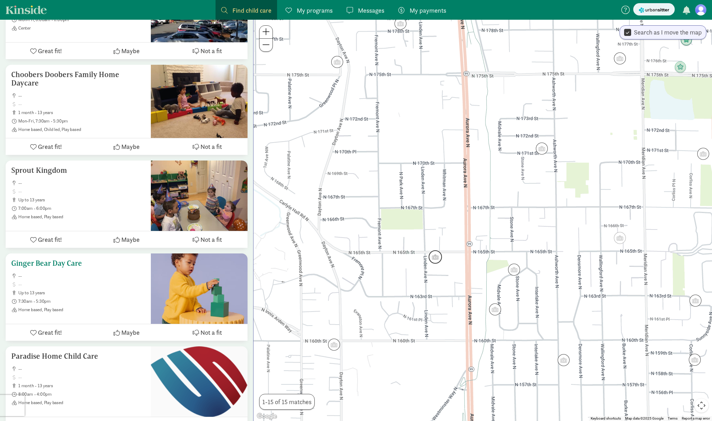
scroll to position [481, 0]
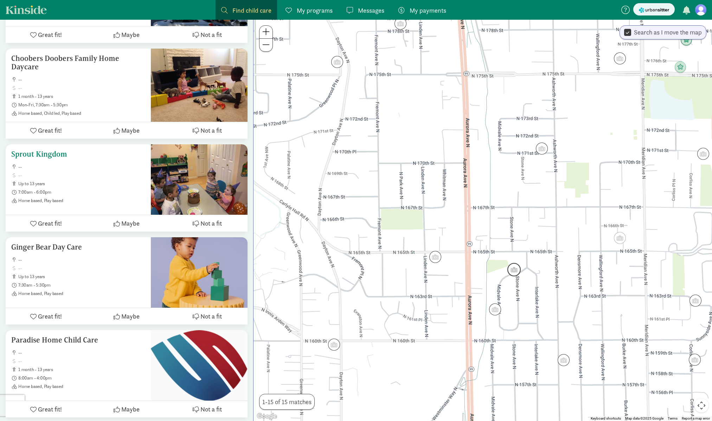
click at [109, 197] on ul "-- up to 13 years 7:00am - 6:00pm Home based, Play based" at bounding box center [78, 183] width 134 height 39
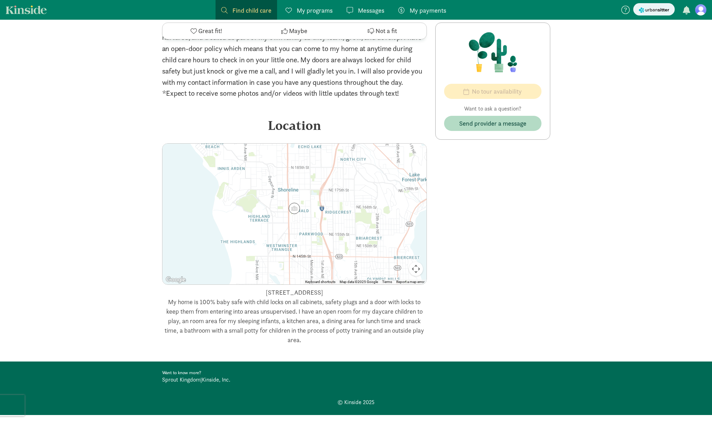
scroll to position [389, 0]
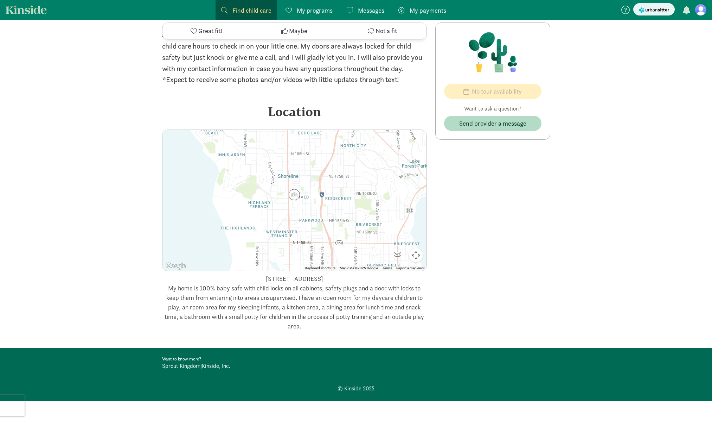
click at [109, 227] on div "‹ › × Sprout Kingdom ‹ › × Sprout Kingdom is a licensed home based child care p…" at bounding box center [356, 16] width 712 height 770
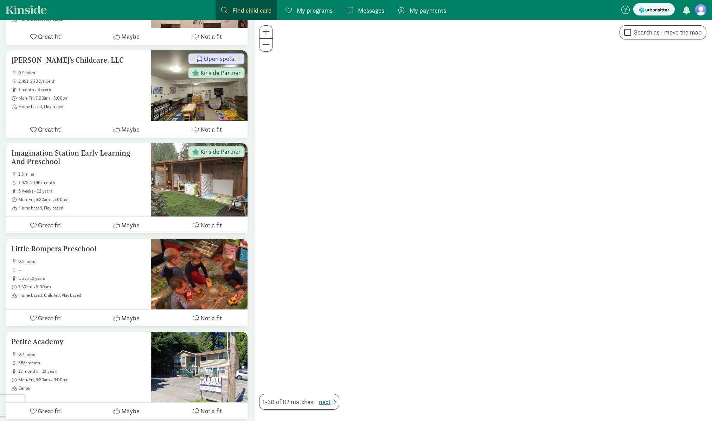
scroll to position [481, 0]
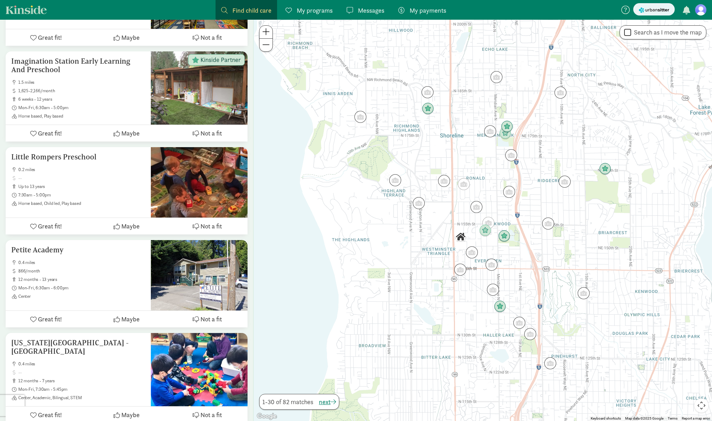
click at [700, 10] on figure at bounding box center [700, 9] width 11 height 11
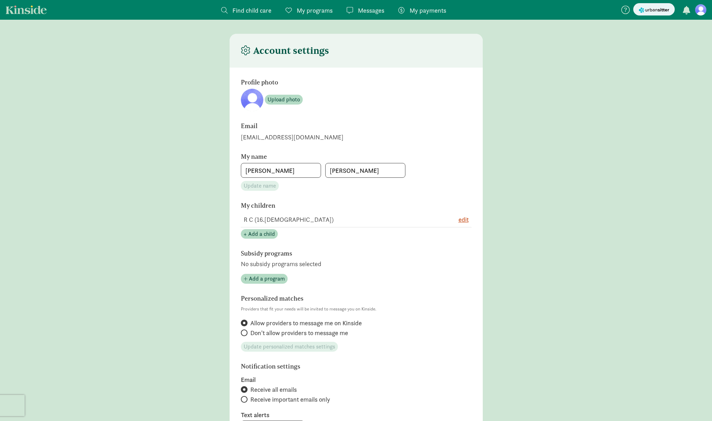
click at [228, 11] on div "Find child care Find" at bounding box center [246, 10] width 50 height 9
